Goal: Task Accomplishment & Management: Manage account settings

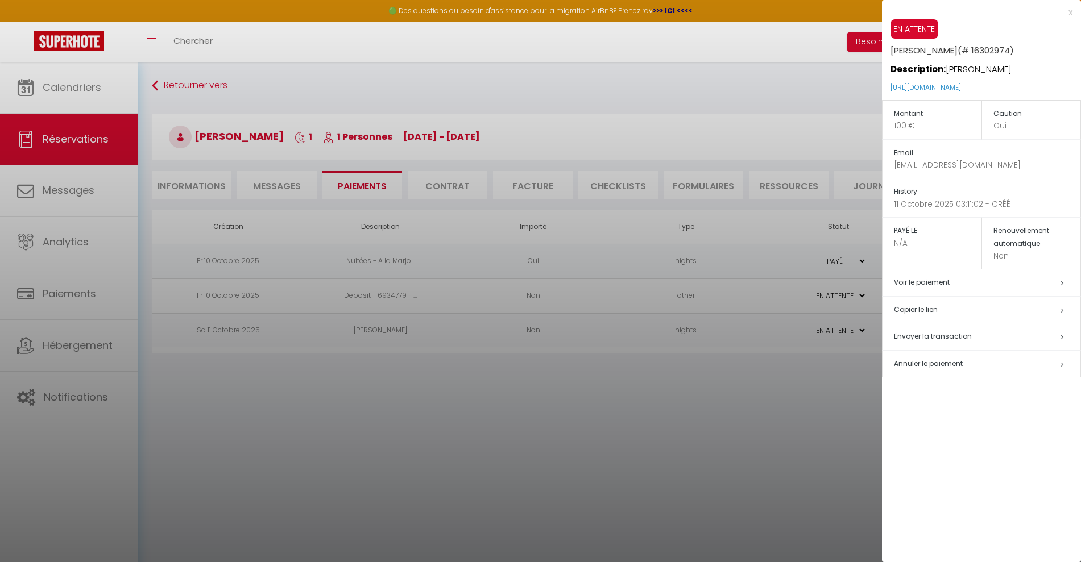
select select "0"
drag, startPoint x: 544, startPoint y: 496, endPoint x: 234, endPoint y: 335, distance: 349.2
click at [543, 496] on div at bounding box center [540, 281] width 1081 height 562
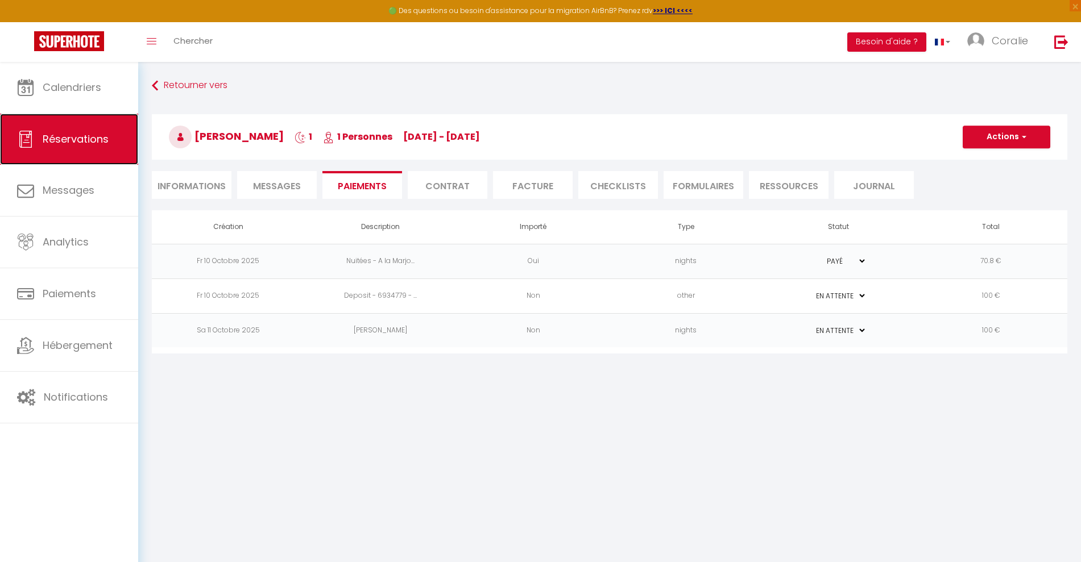
click at [69, 138] on span "Réservations" at bounding box center [76, 139] width 66 height 14
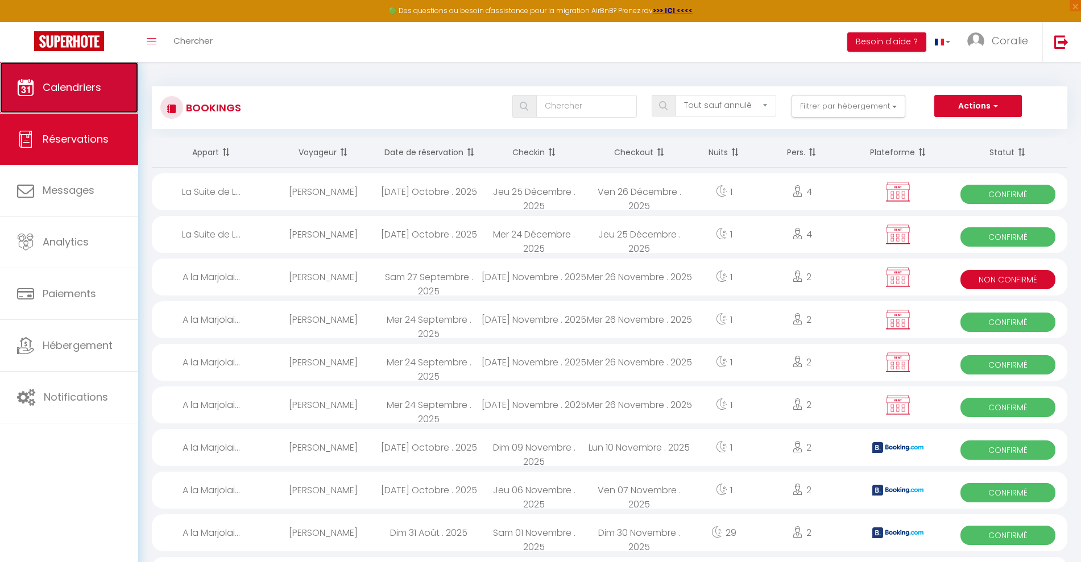
click at [78, 89] on span "Calendriers" at bounding box center [72, 87] width 59 height 14
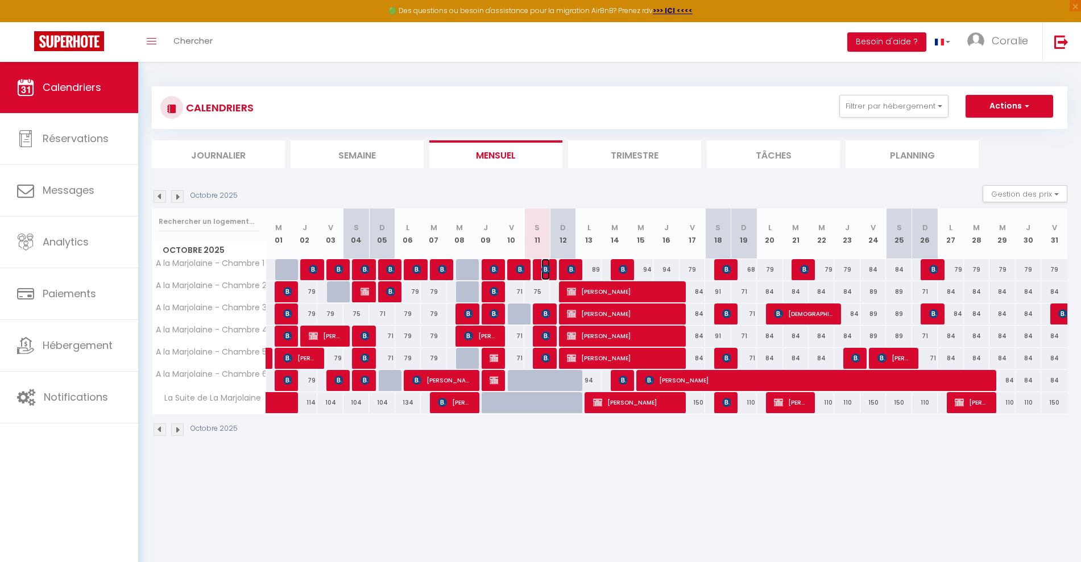
click at [544, 270] on img at bounding box center [545, 269] width 9 height 9
select select "OK"
select select "0"
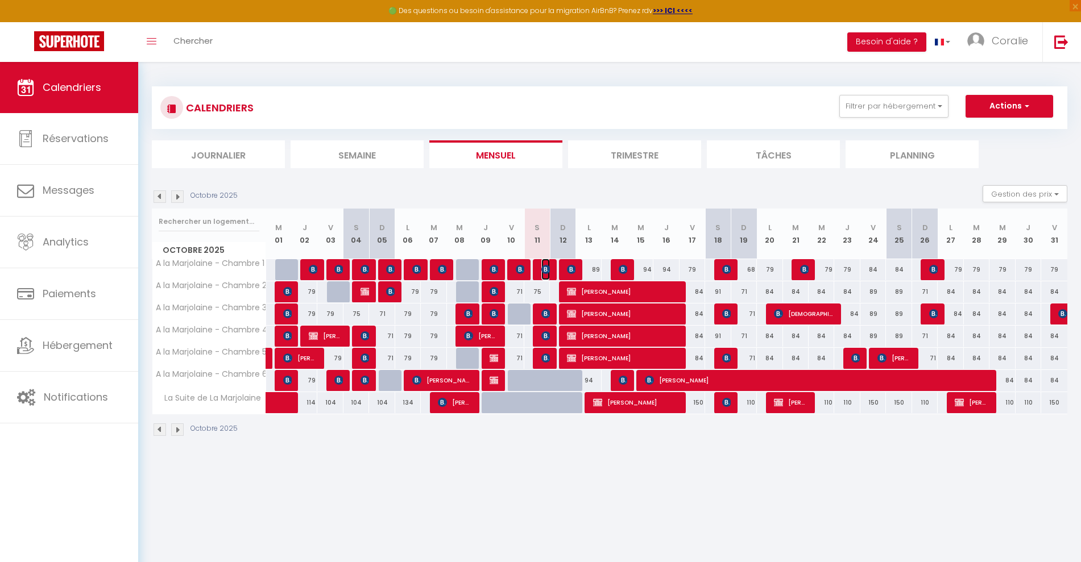
select select "1"
select select
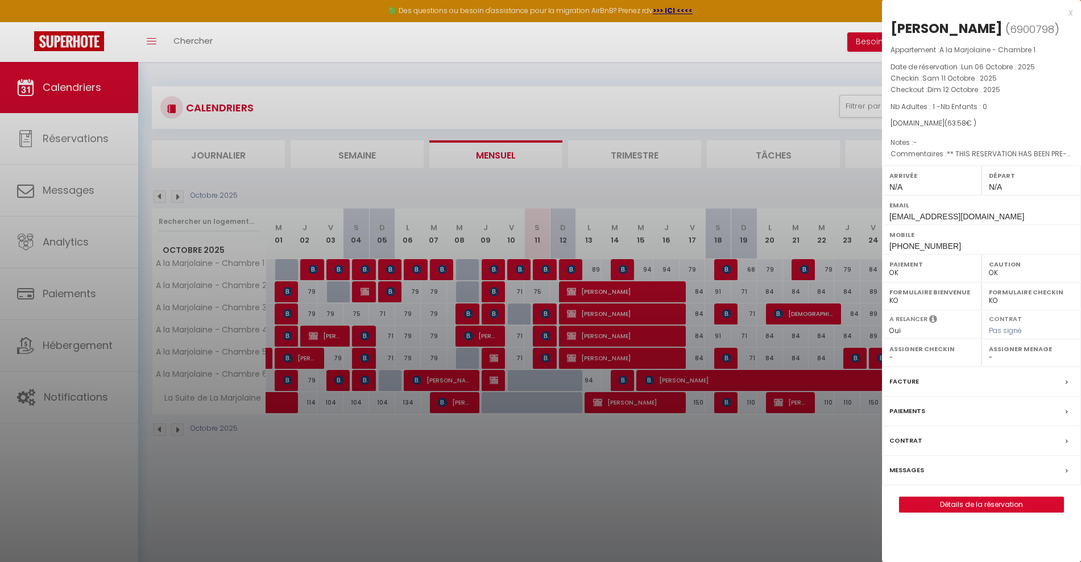
click at [544, 314] on div at bounding box center [540, 281] width 1081 height 562
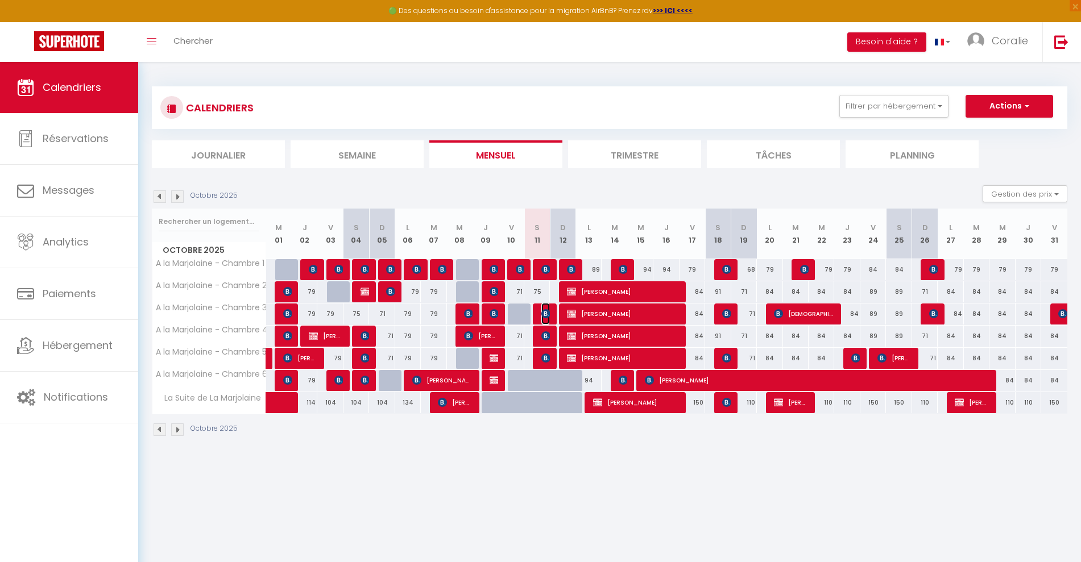
click at [544, 314] on img at bounding box center [545, 313] width 9 height 9
select select "KO"
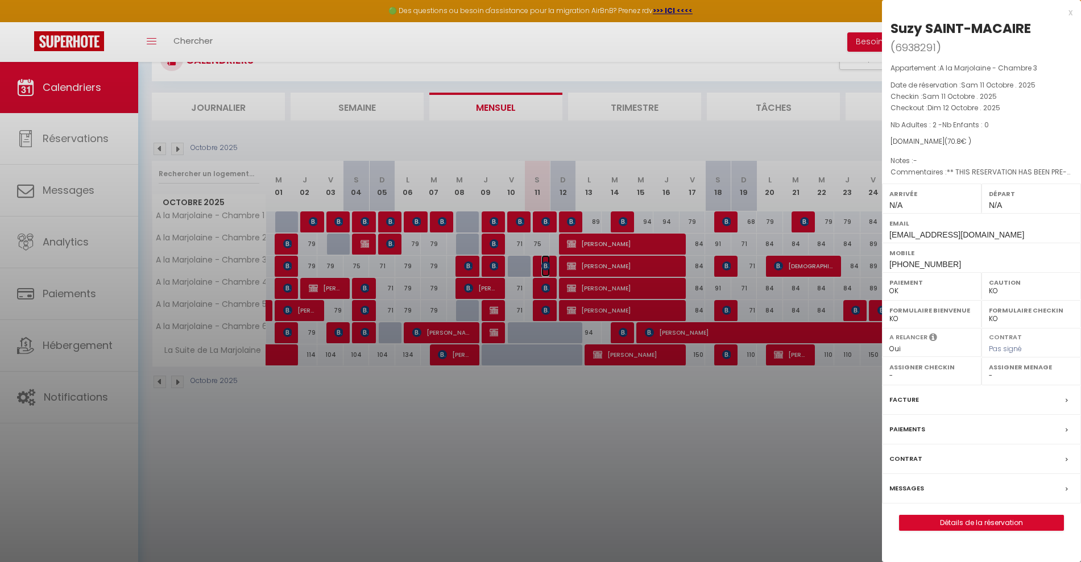
scroll to position [62, 0]
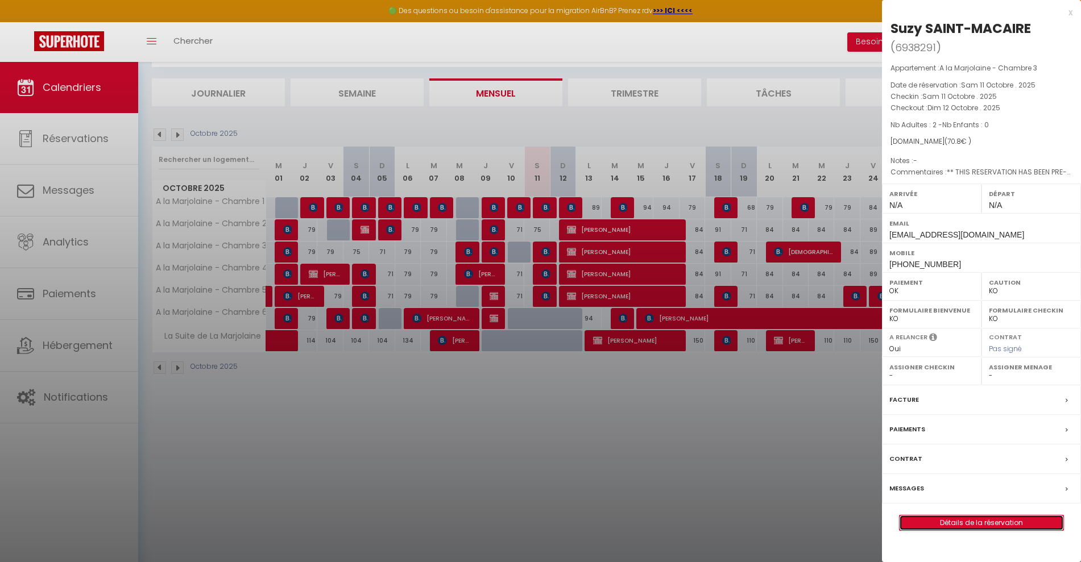
click at [982, 520] on link "Détails de la réservation" at bounding box center [982, 523] width 164 height 15
select select
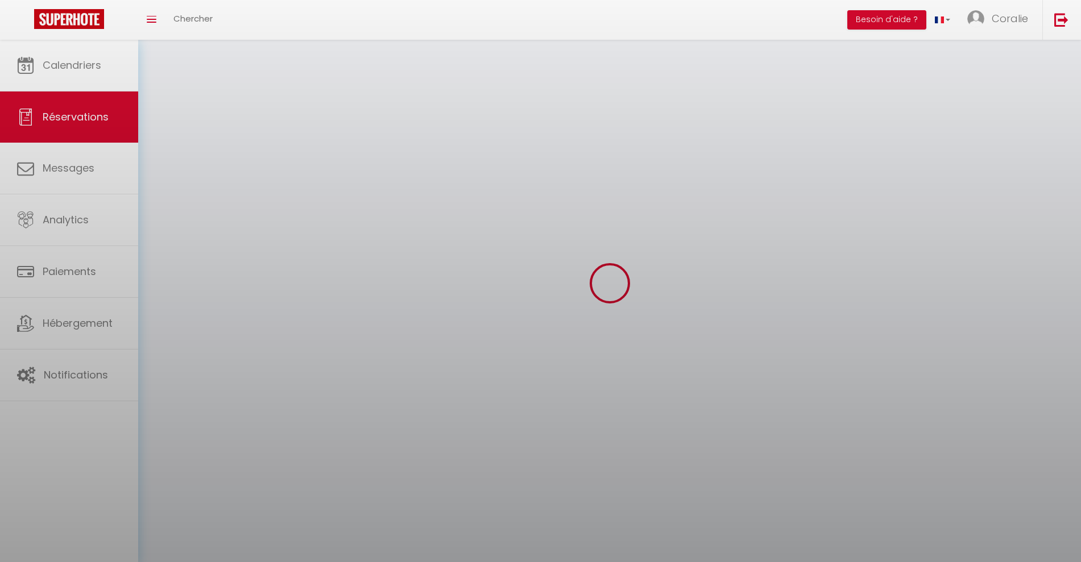
select select
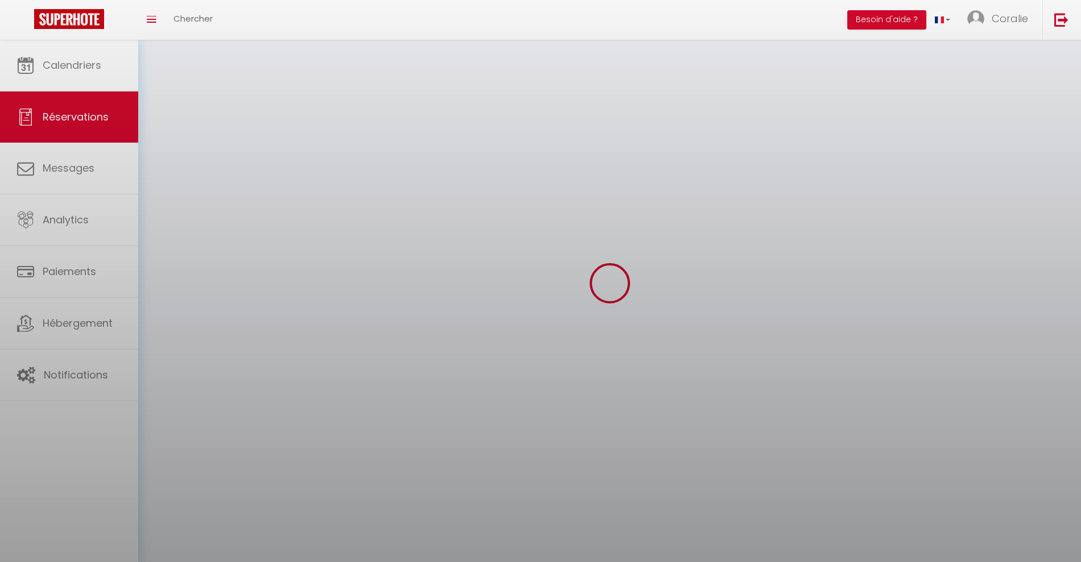
select select
checkbox input "false"
select select
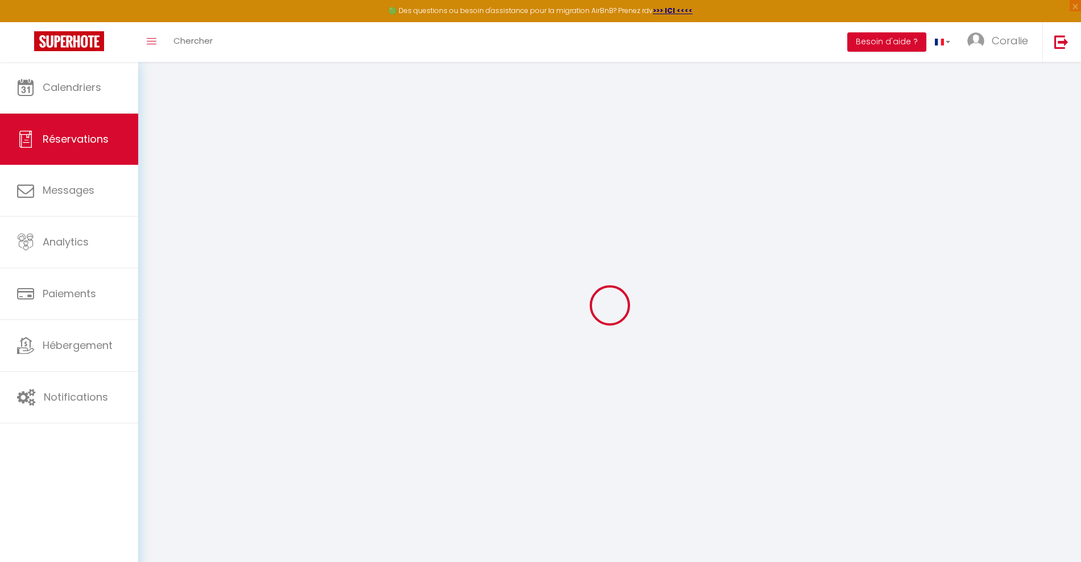
select select
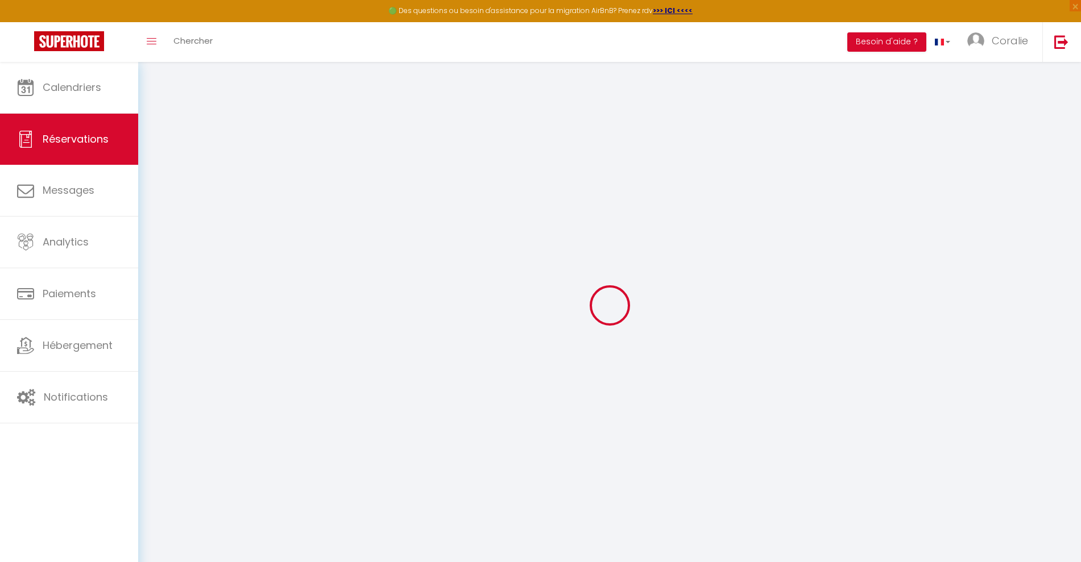
select select
checkbox input "false"
select select
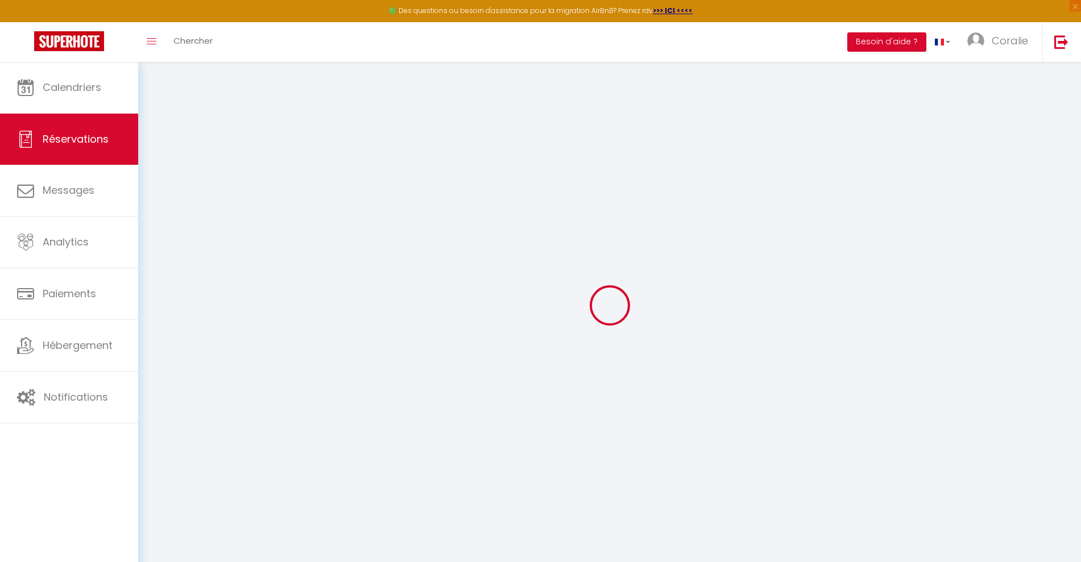
select select
checkbox input "false"
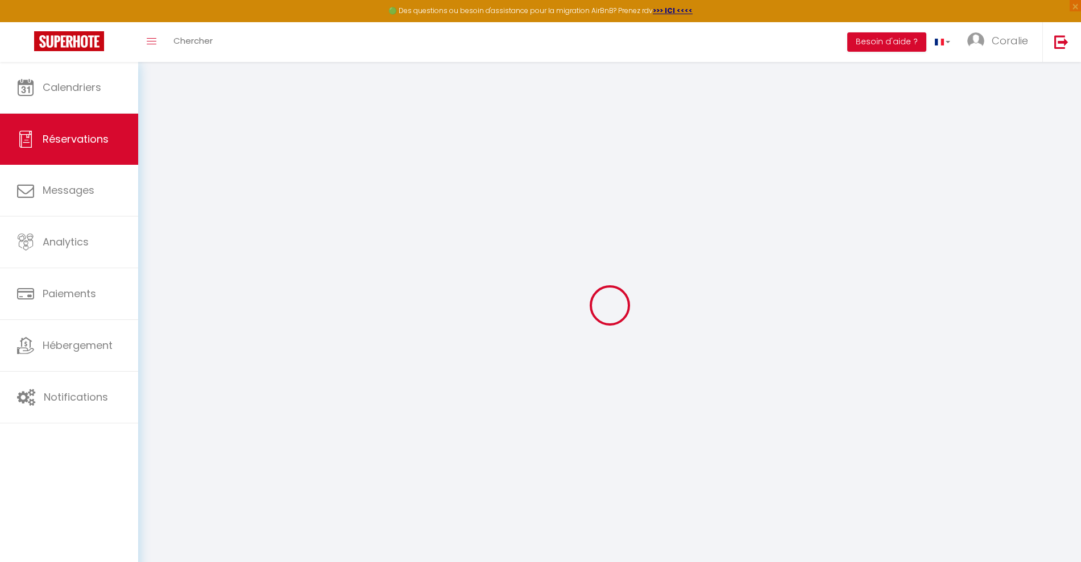
select select
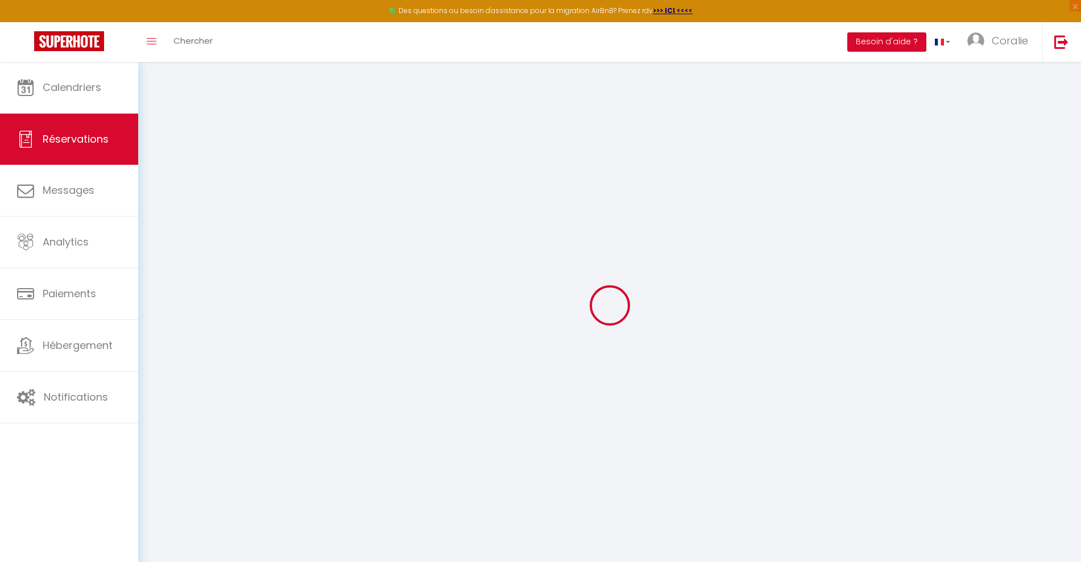
select select
checkbox input "false"
select select
type input "Suzy"
type input "SAINT-MACAIRE"
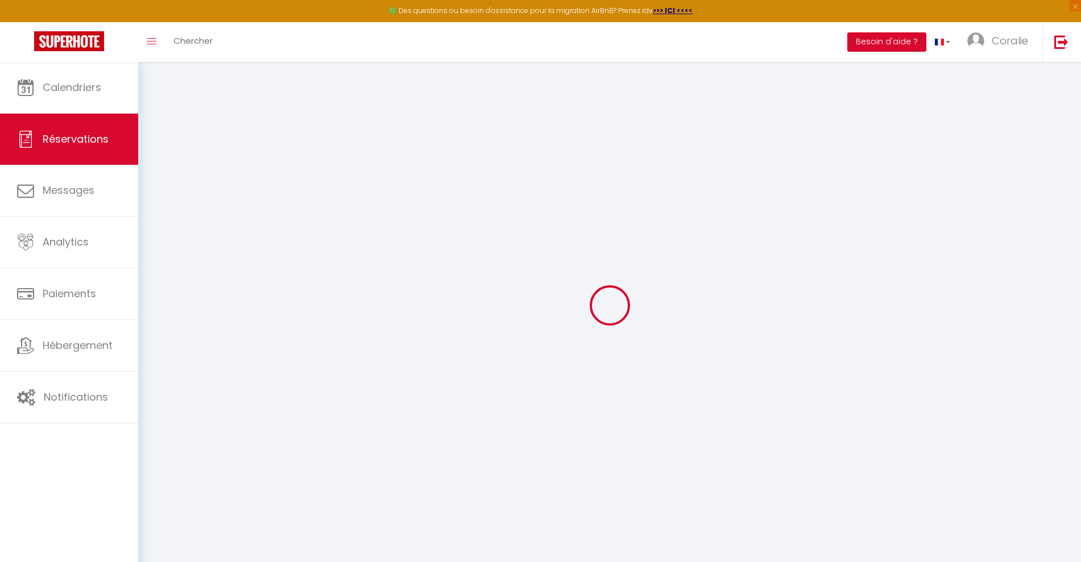
type input "[EMAIL_ADDRESS][DOMAIN_NAME]"
type input "[PHONE_NUMBER]"
type input "."
select select "FR"
type input "14.81"
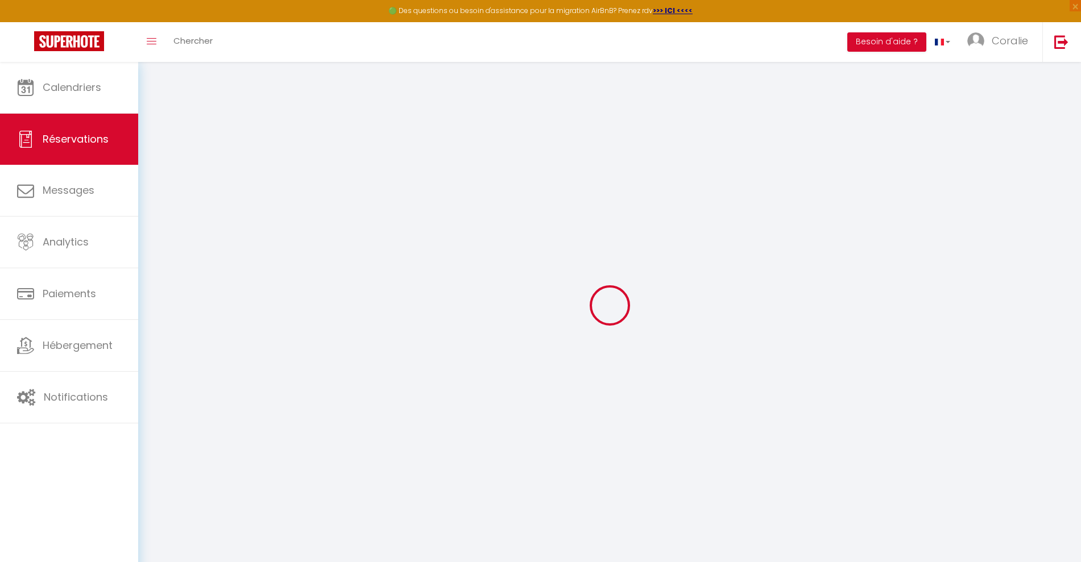
type input "0.99"
select select "66845"
select select "1"
select select
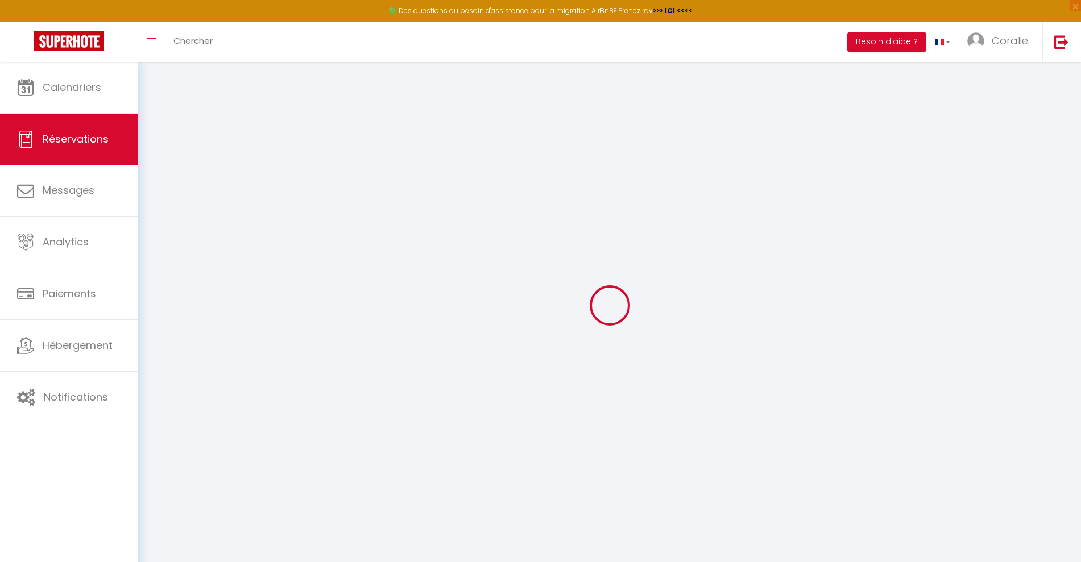
type input "2"
select select "12"
select select
type input "70.8"
checkbox input "false"
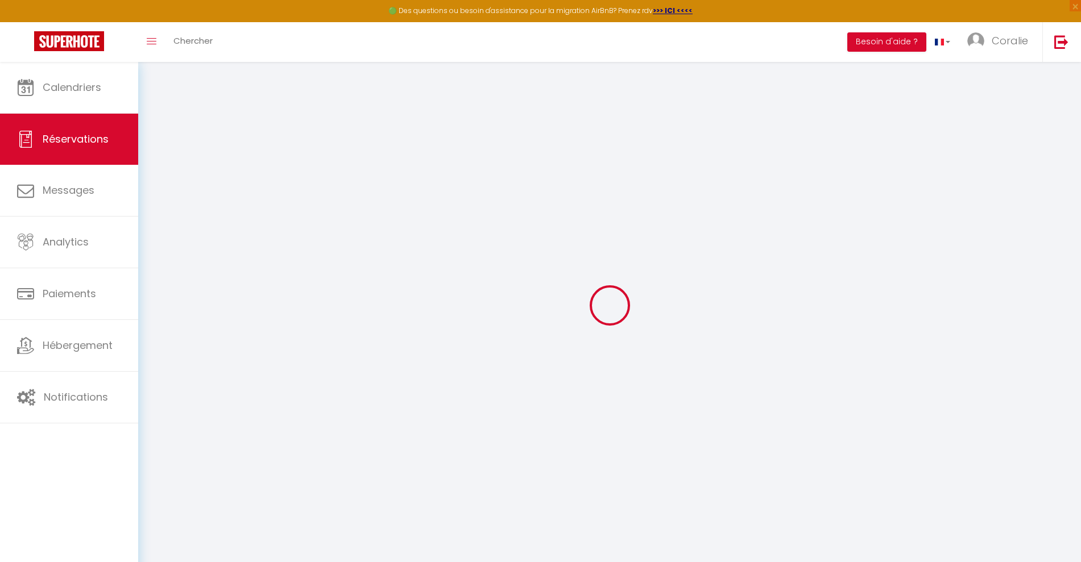
type input "0"
select select "2"
type input "0"
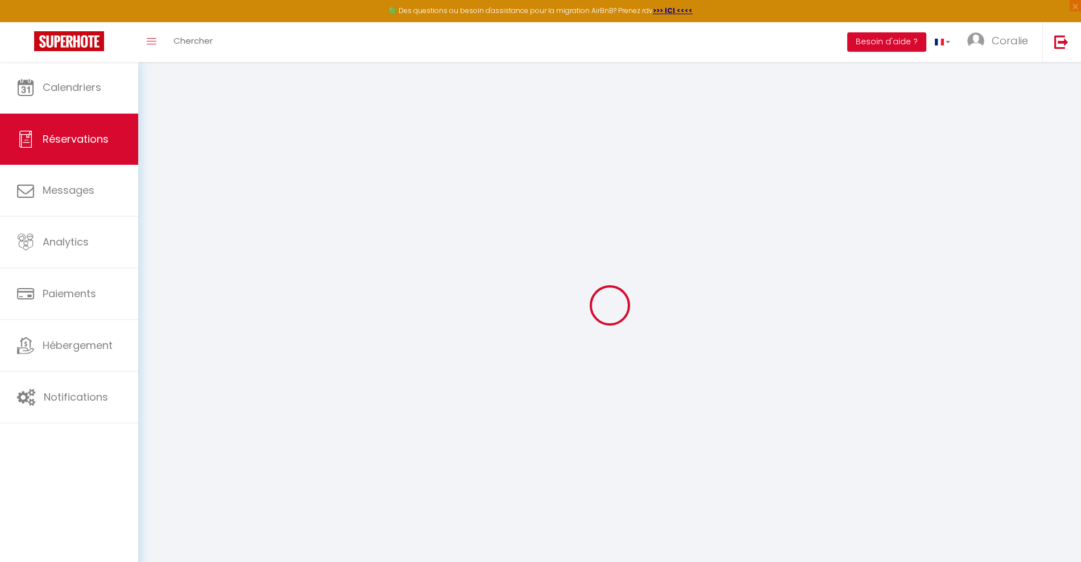
select select
select select "14"
checkbox input "false"
select select
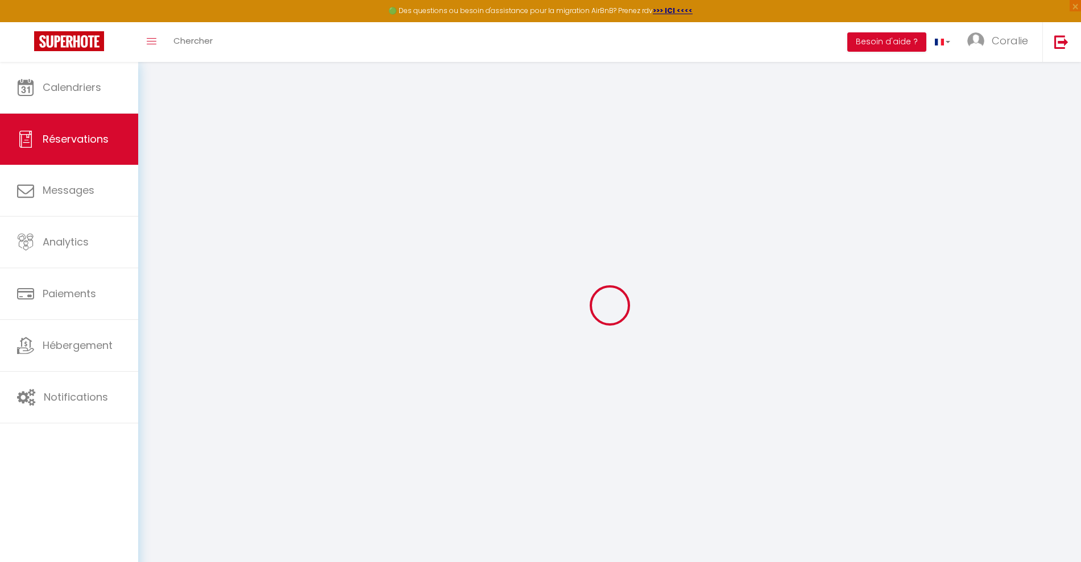
select select
checkbox input "false"
select select
checkbox input "false"
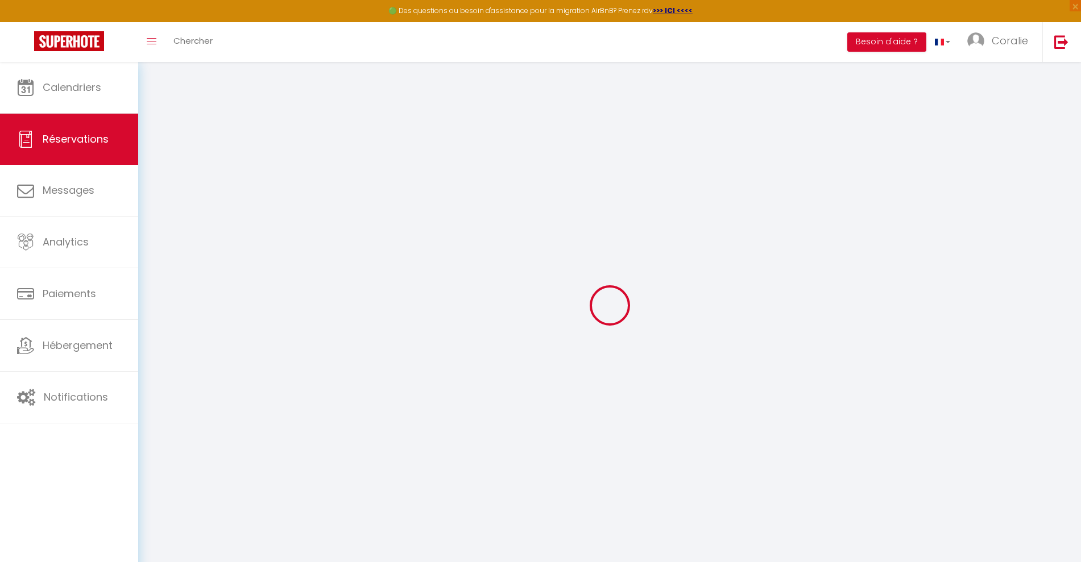
type textarea "** THIS RESERVATION HAS BEEN PRE-PAID ** BOOKING NOTE : Payment charge is EUR 0…"
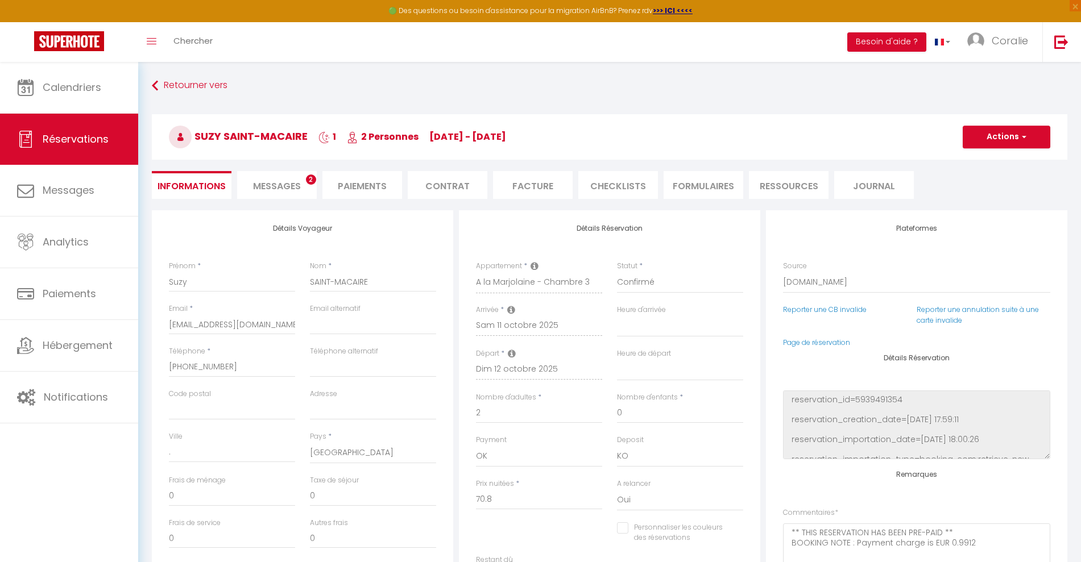
select select
checkbox input "false"
select select
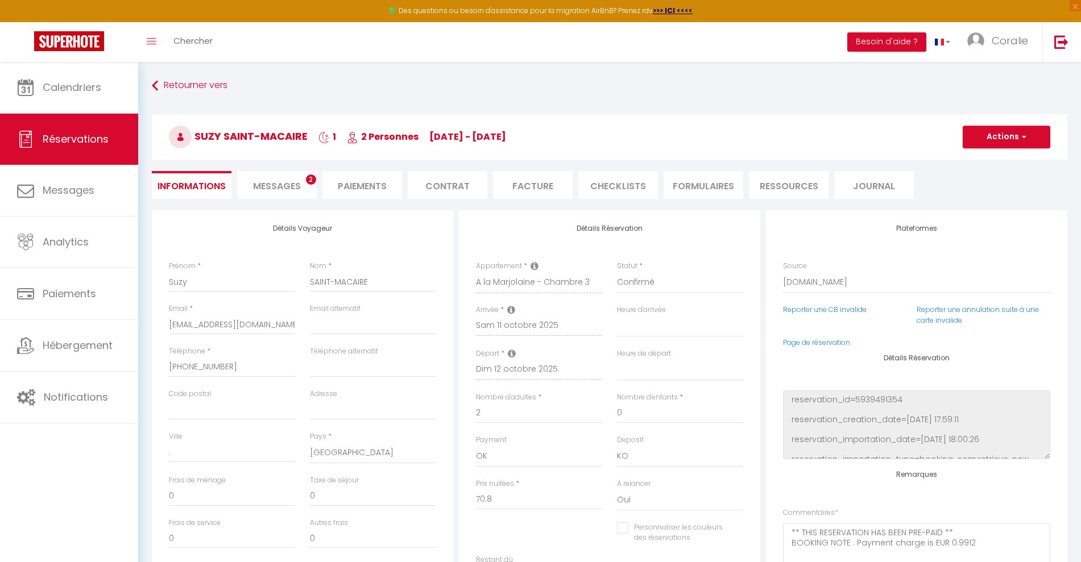
click at [274, 182] on span "Messages" at bounding box center [277, 186] width 48 height 13
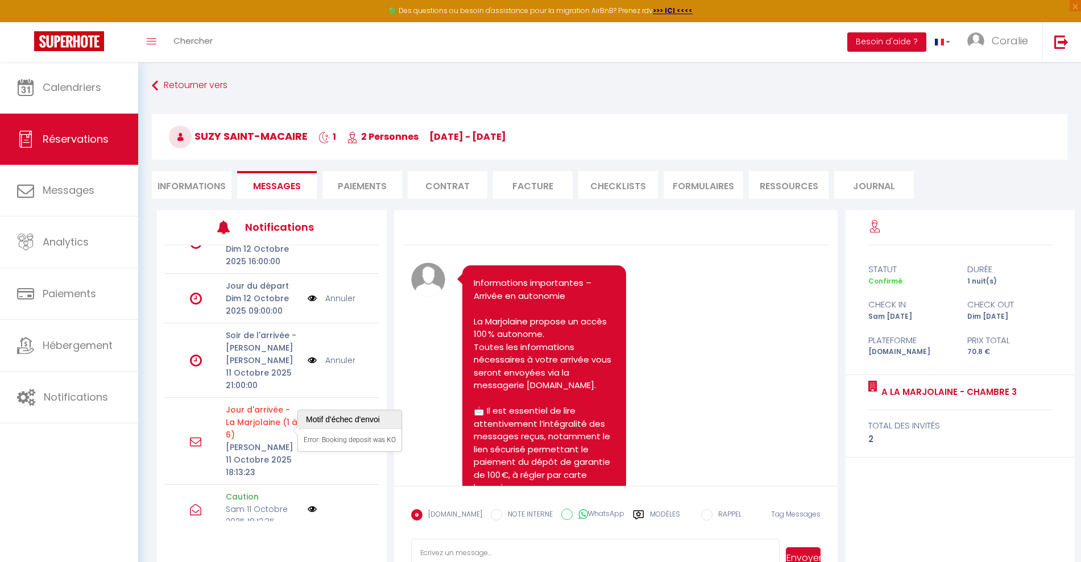
scroll to position [13, 0]
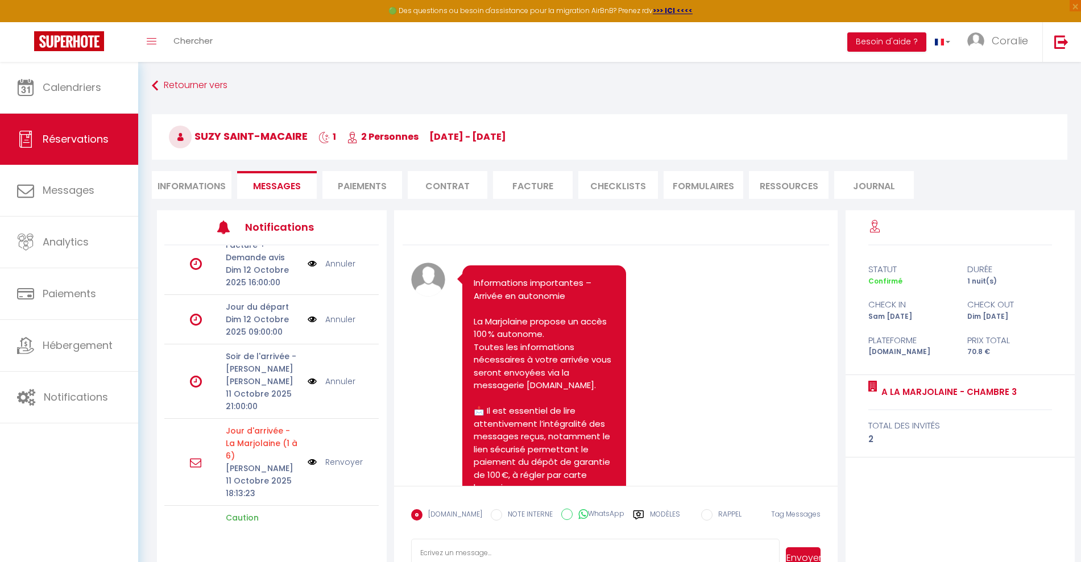
click at [252, 462] on p "[PERSON_NAME] 11 Octobre 2025 18:13:23" at bounding box center [263, 481] width 74 height 38
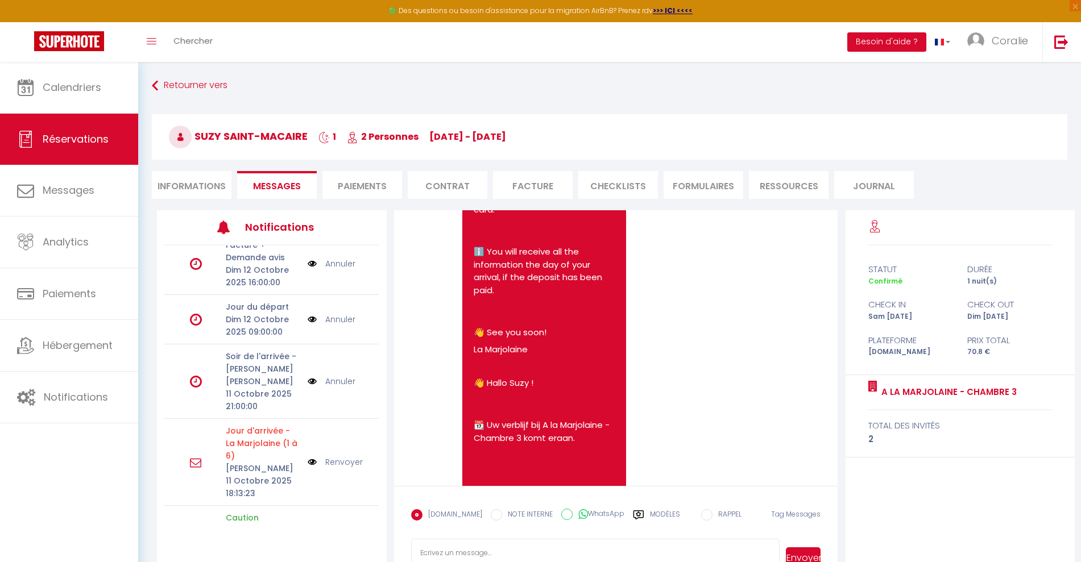
scroll to position [4834, 0]
